Goal: Transaction & Acquisition: Purchase product/service

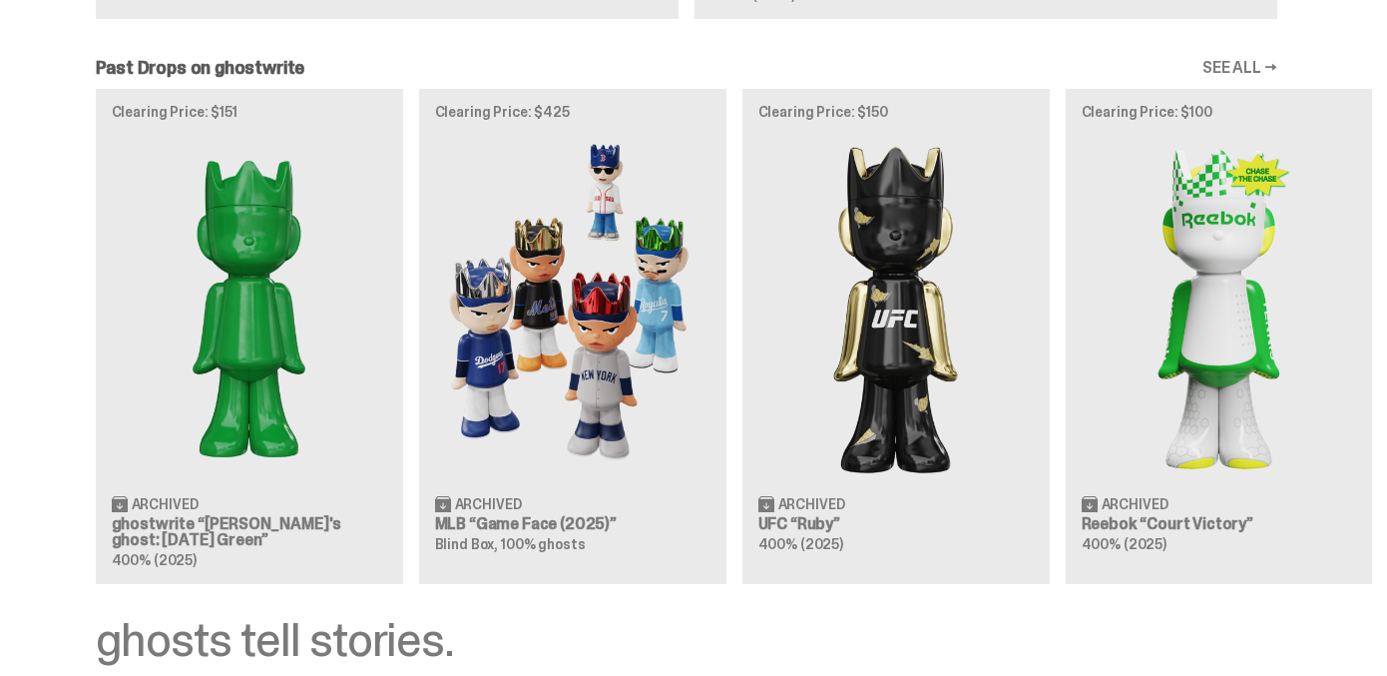
scroll to position [1523, 0]
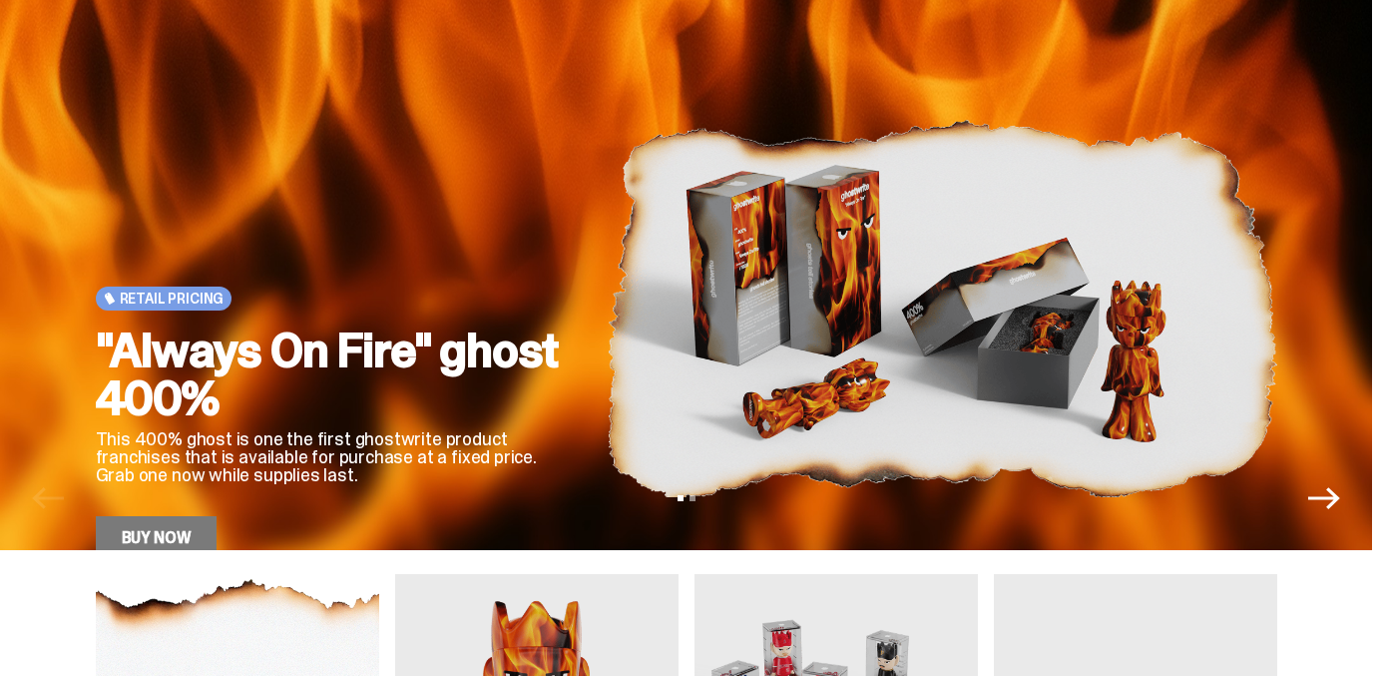
scroll to position [95, 0]
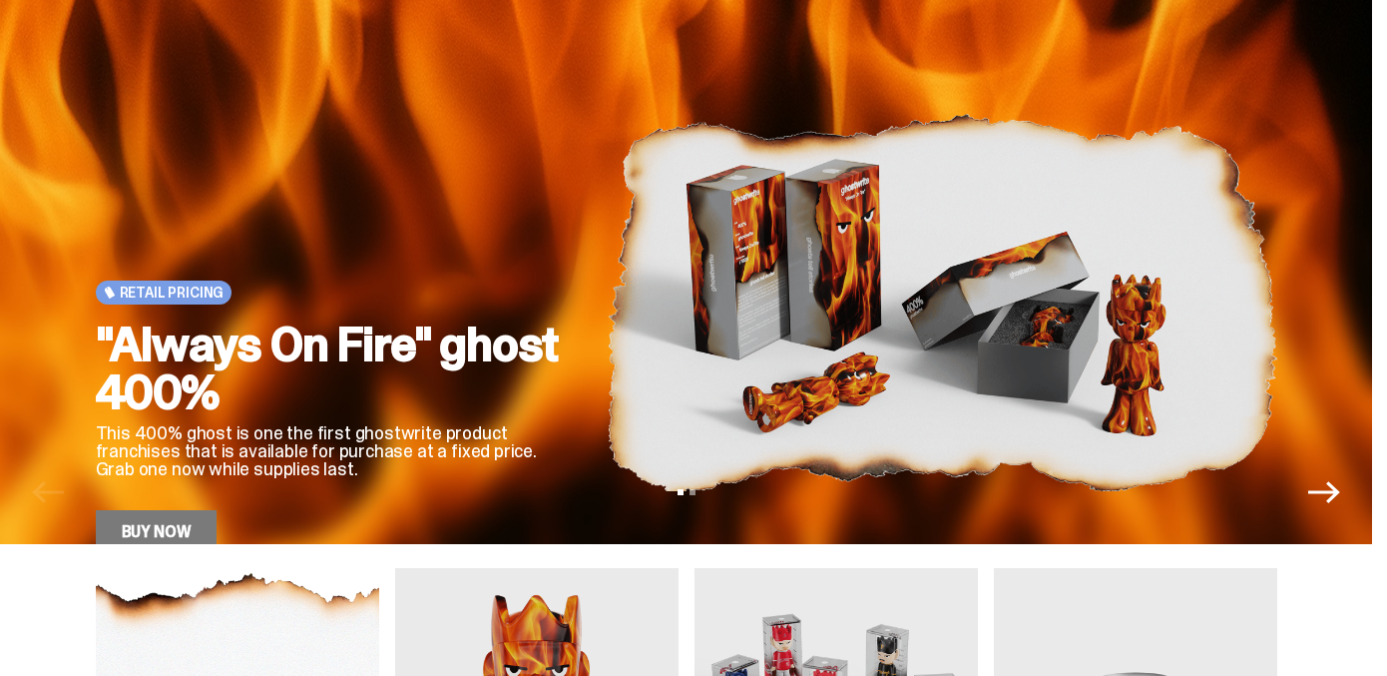
click at [182, 510] on link "Buy Now" at bounding box center [157, 532] width 122 height 44
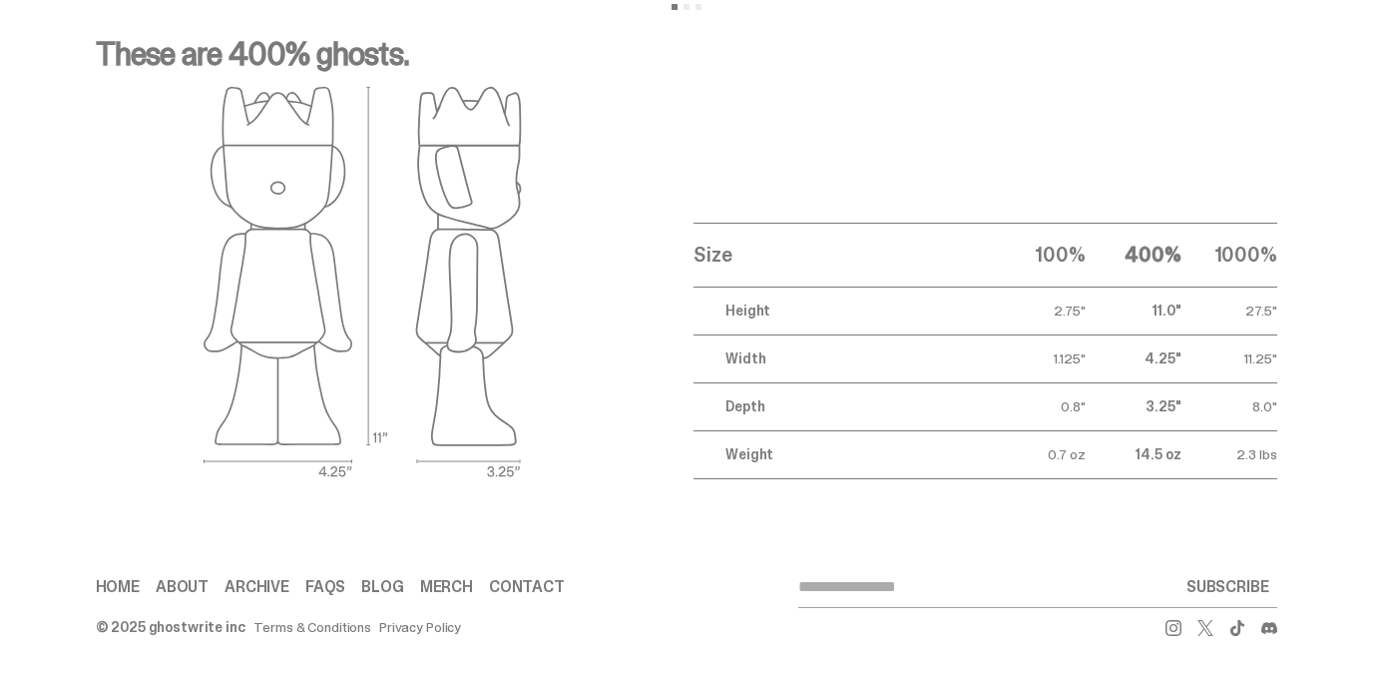
scroll to position [3732, 0]
